Goal: Book appointment/travel/reservation: Register for event/course

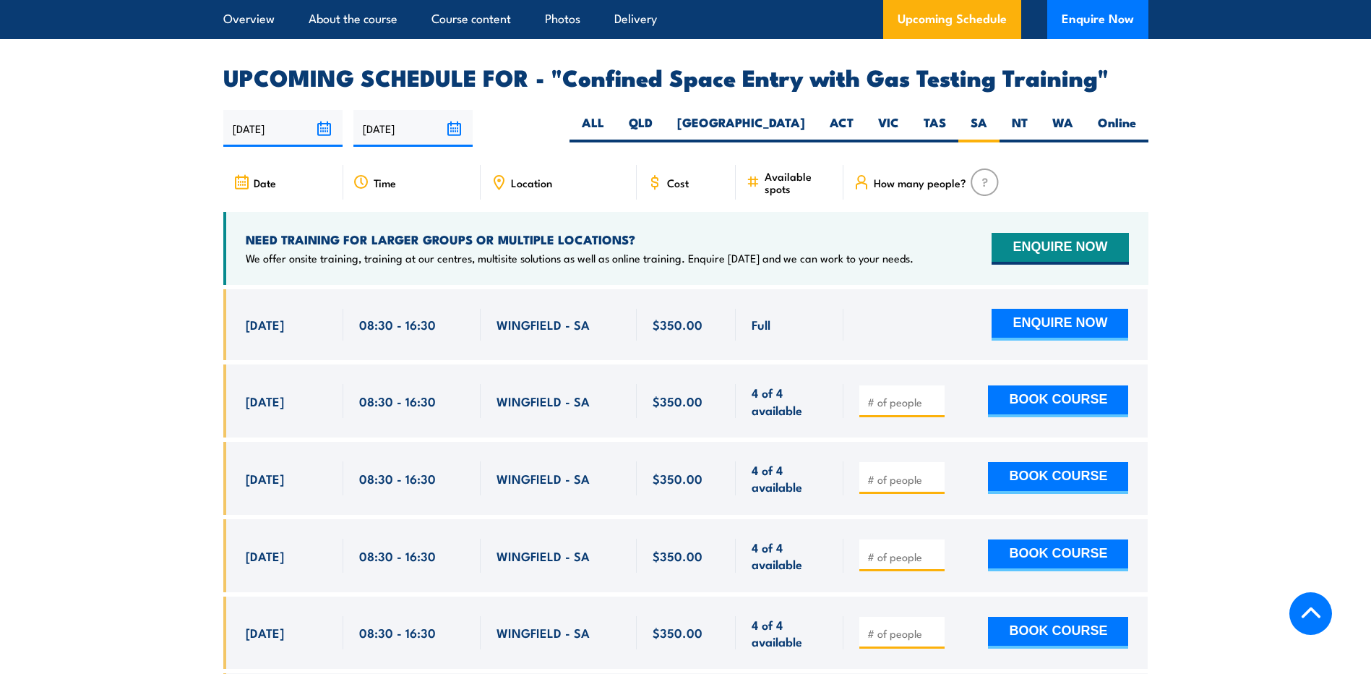
scroll to position [2636, 0]
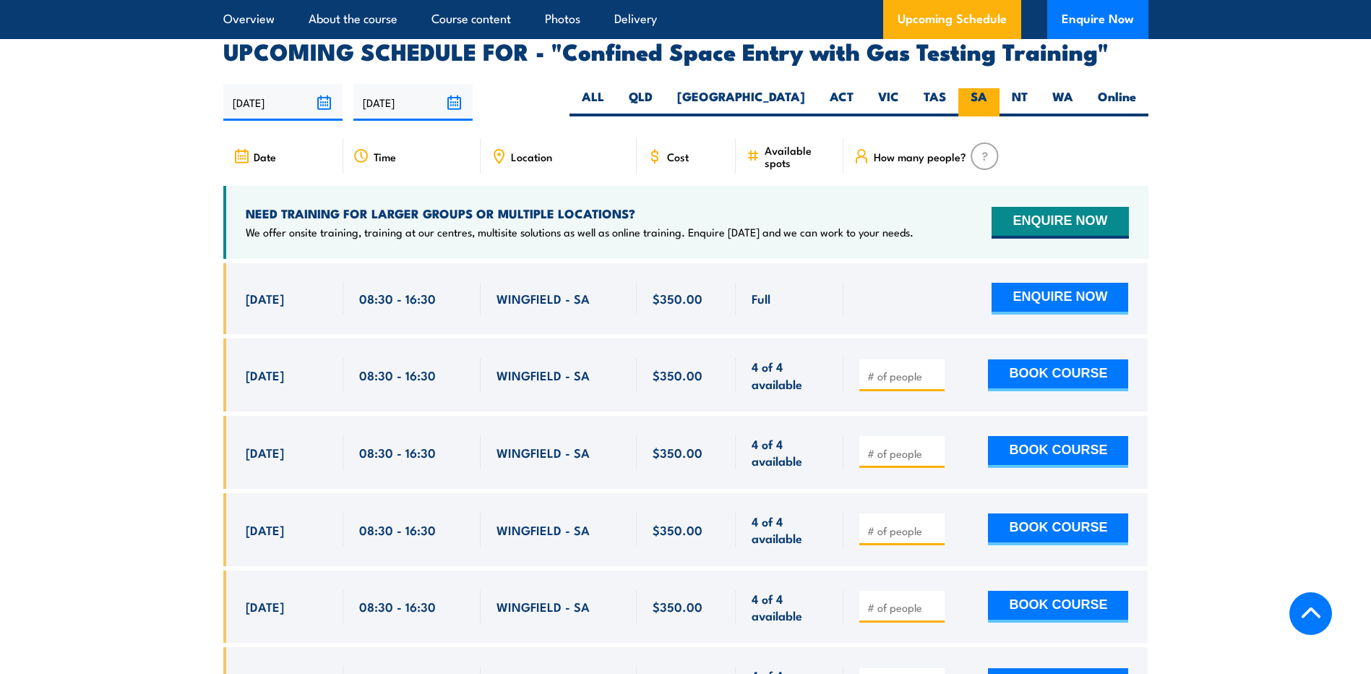
click at [982, 91] on label "SA" at bounding box center [978, 102] width 41 height 28
click at [987, 91] on input "SA" at bounding box center [991, 92] width 9 height 9
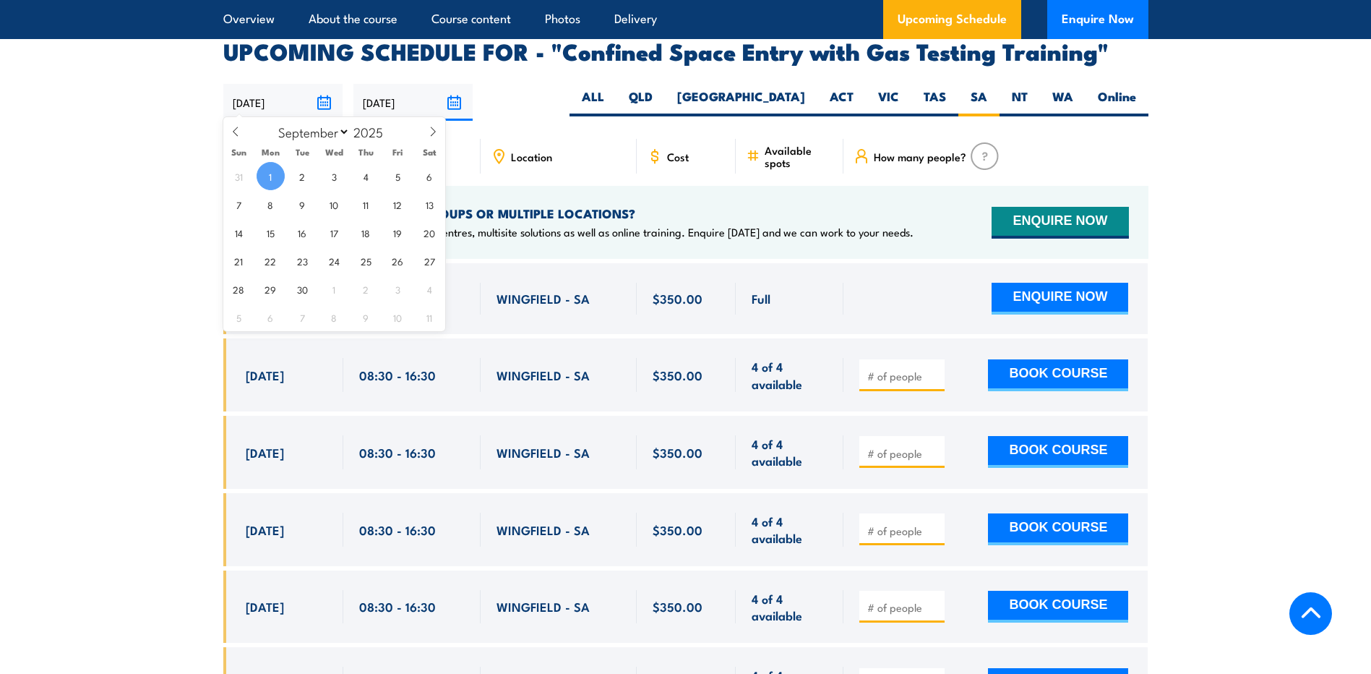
click at [324, 97] on input "01/09/2025" at bounding box center [282, 102] width 119 height 37
click at [365, 259] on span "25" at bounding box center [366, 260] width 28 height 28
type input "[DATE]"
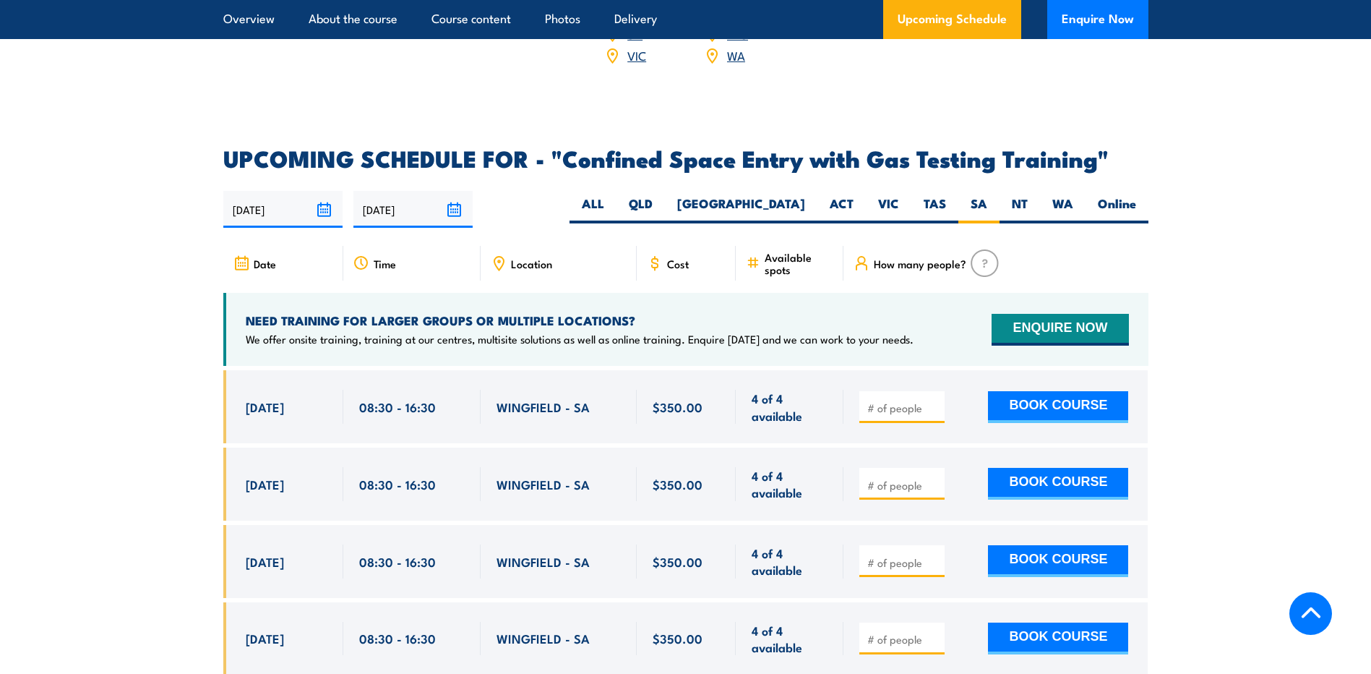
scroll to position [2527, 0]
